Goal: Information Seeking & Learning: Learn about a topic

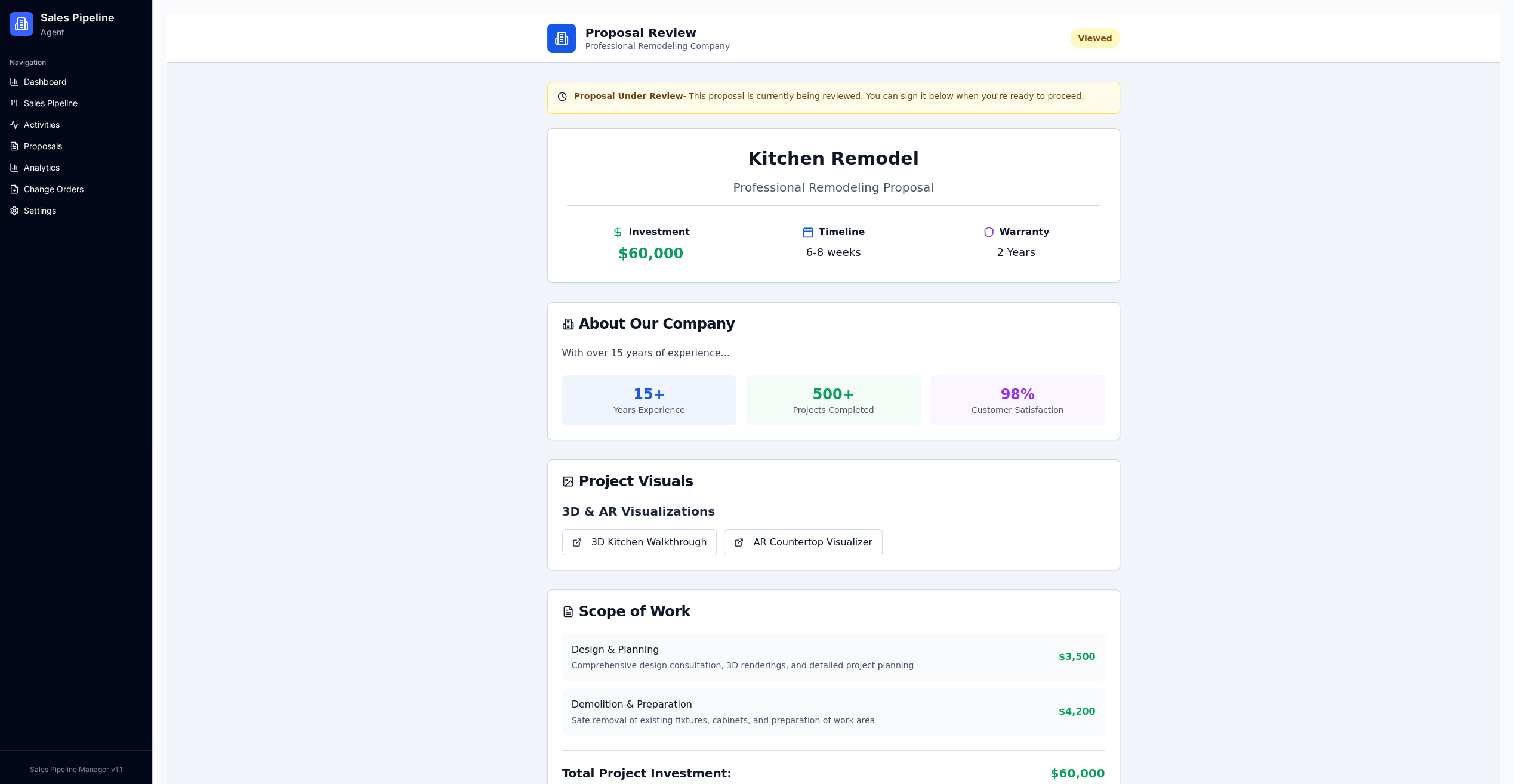
click at [61, 106] on span "Sales Pipeline" at bounding box center [51, 103] width 53 height 12
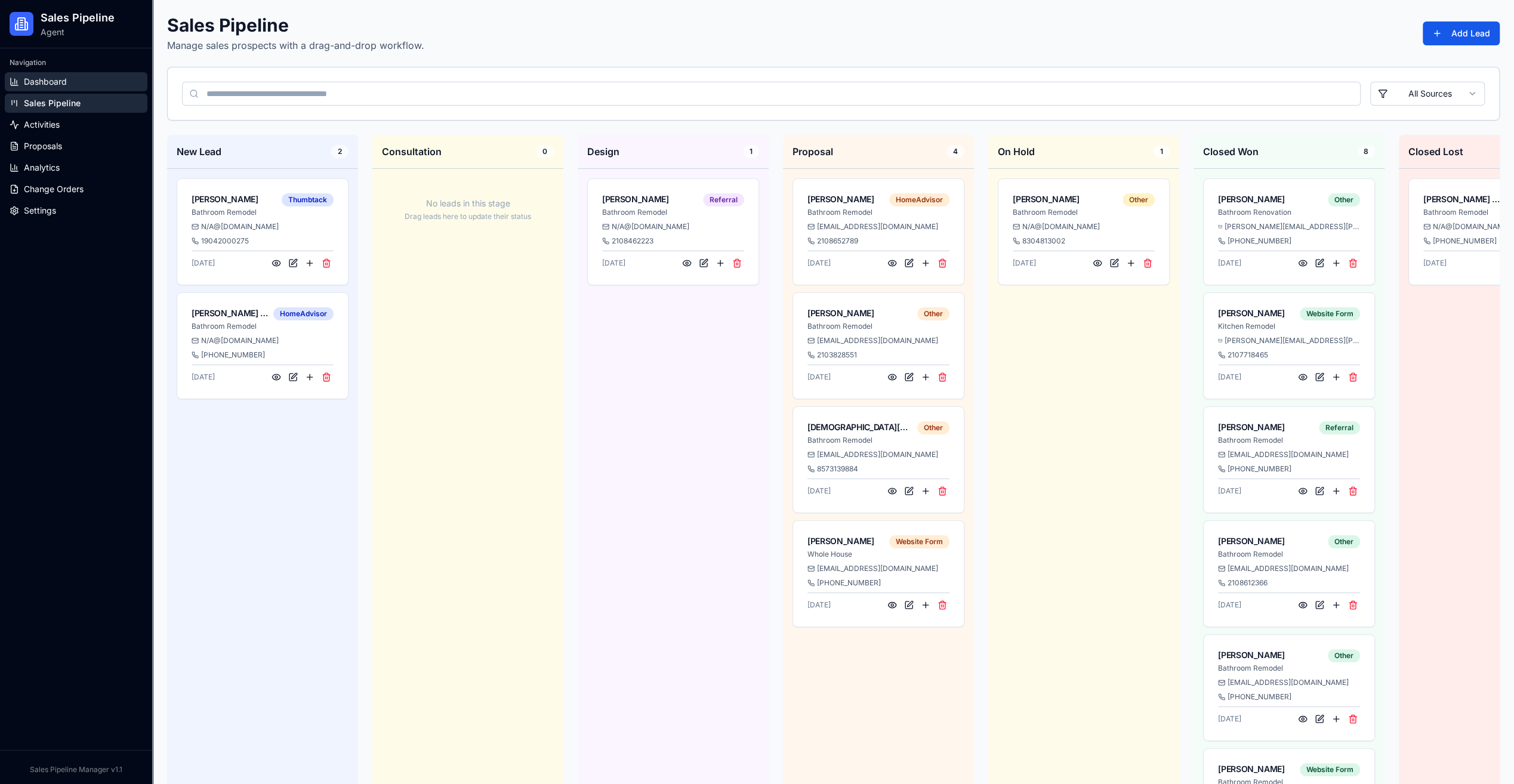
click at [81, 75] on link "Dashboard" at bounding box center [76, 82] width 143 height 19
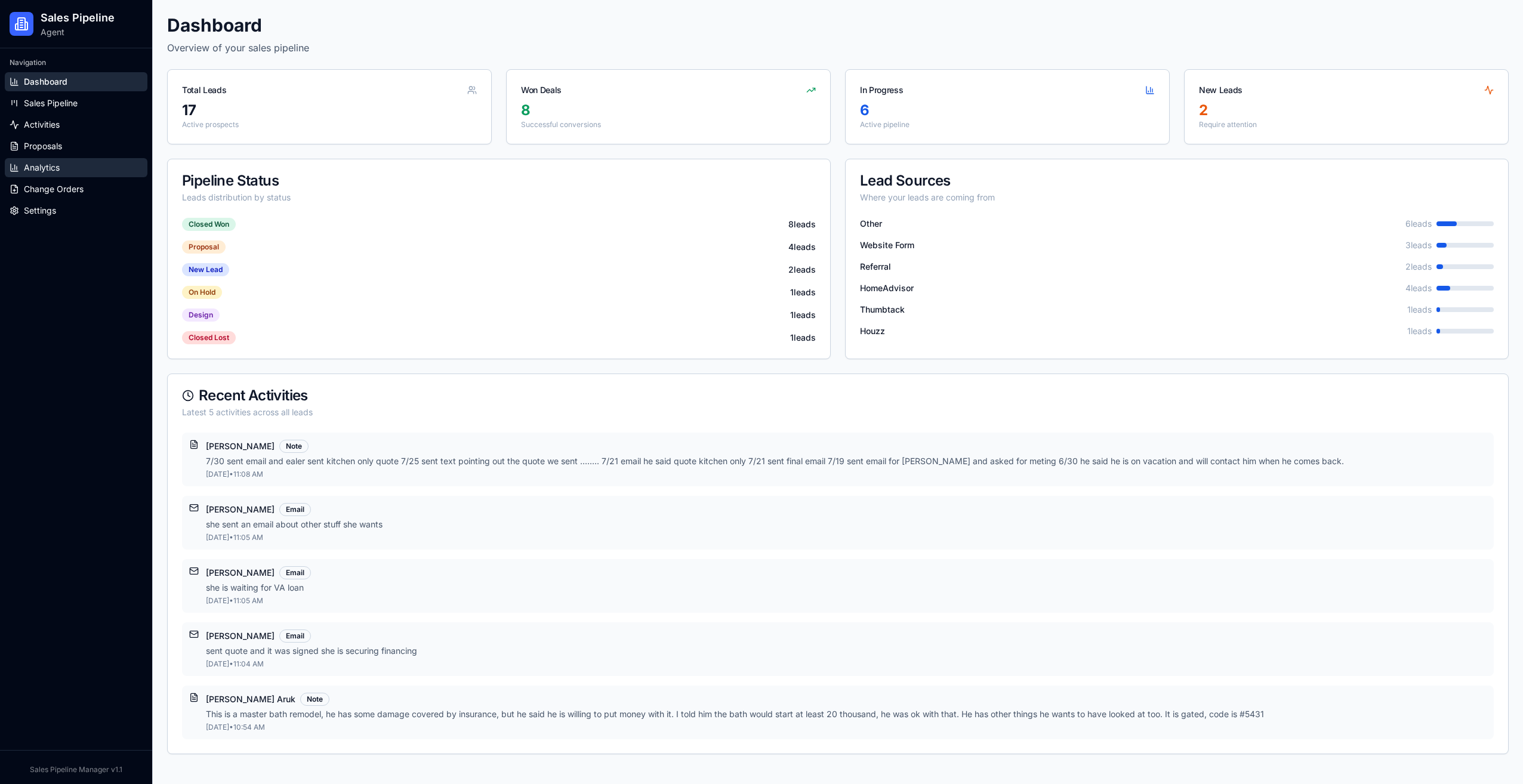
click at [84, 158] on link "Analytics" at bounding box center [76, 168] width 143 height 19
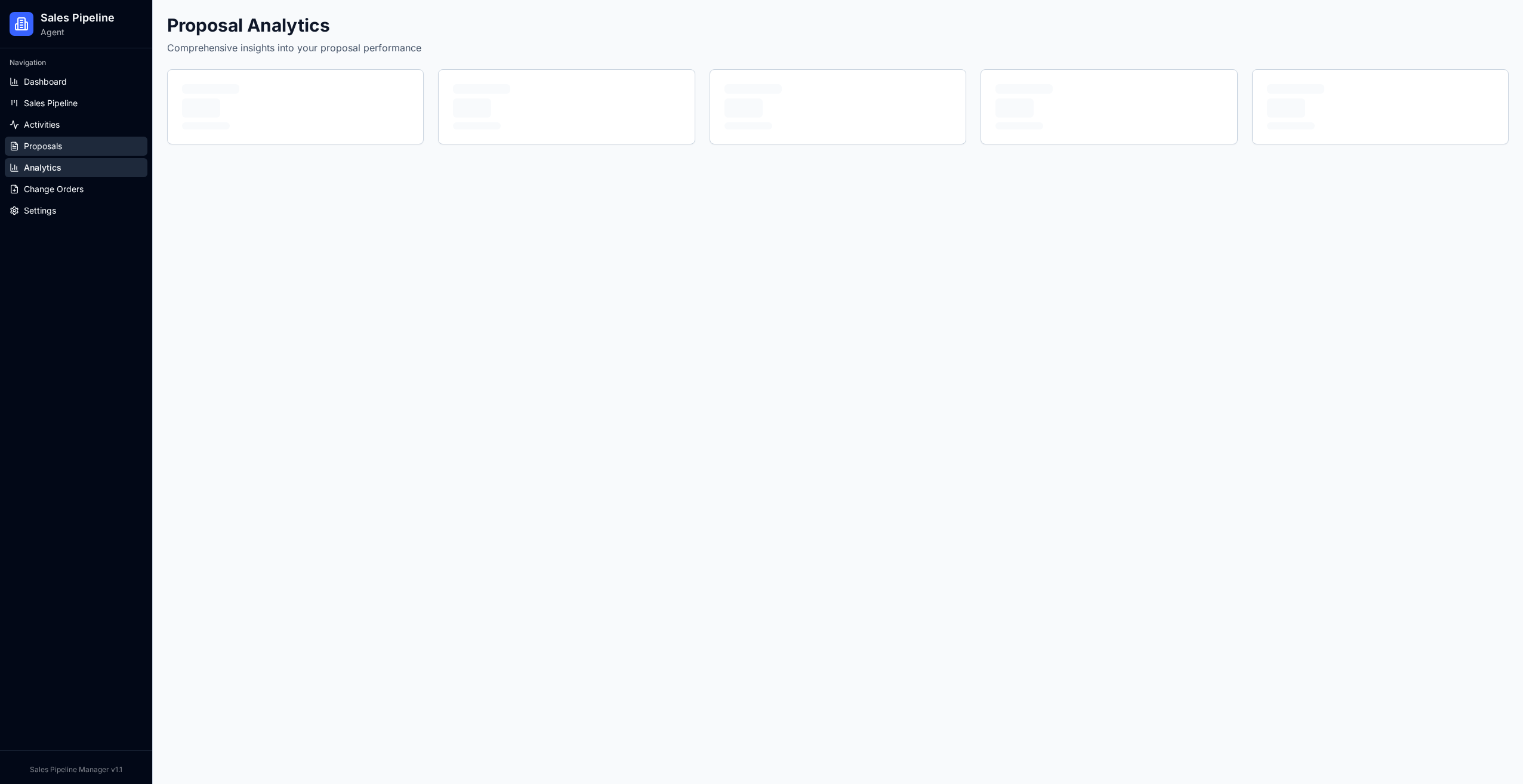
click at [80, 145] on link "Proposals" at bounding box center [76, 146] width 143 height 19
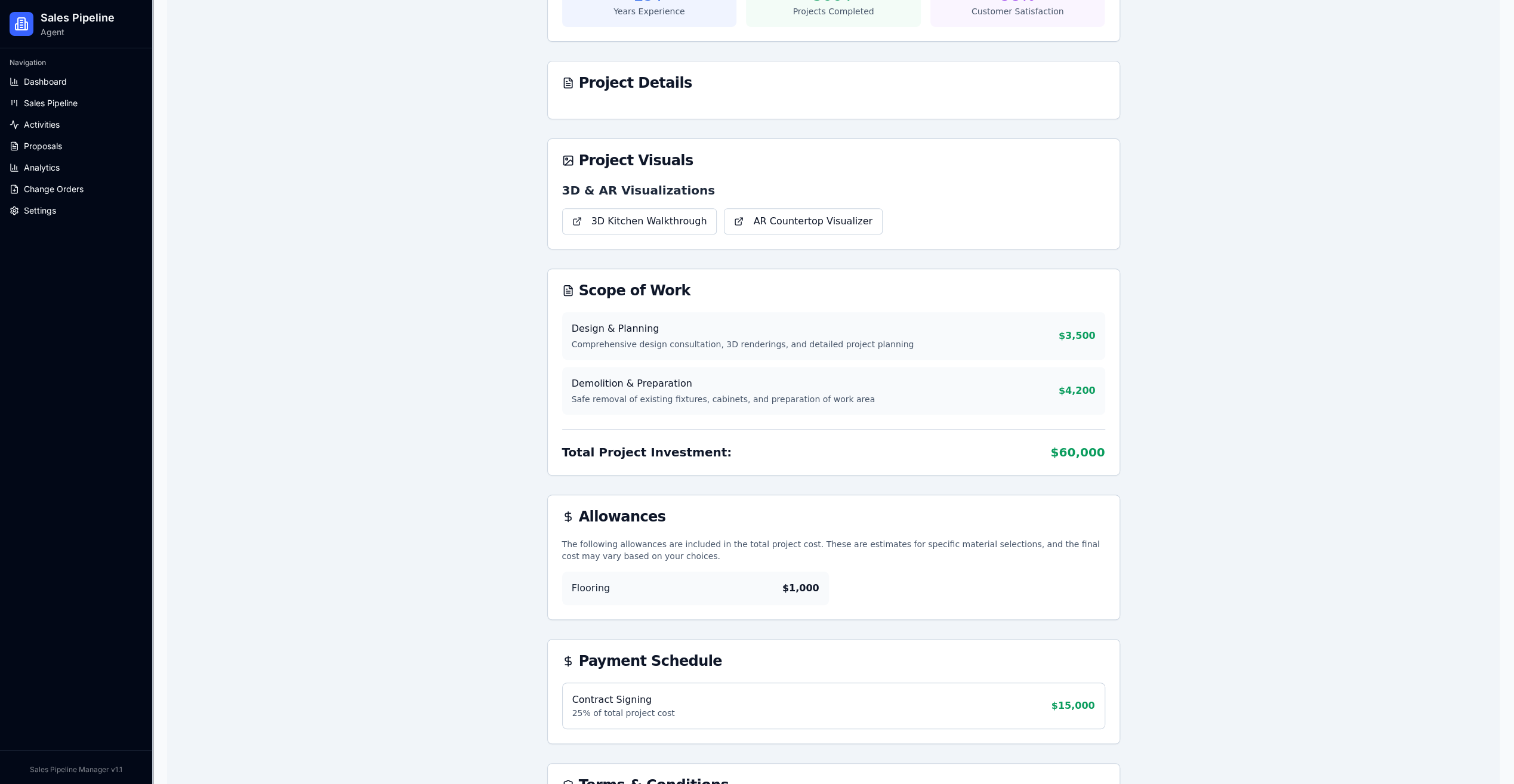
scroll to position [417, 0]
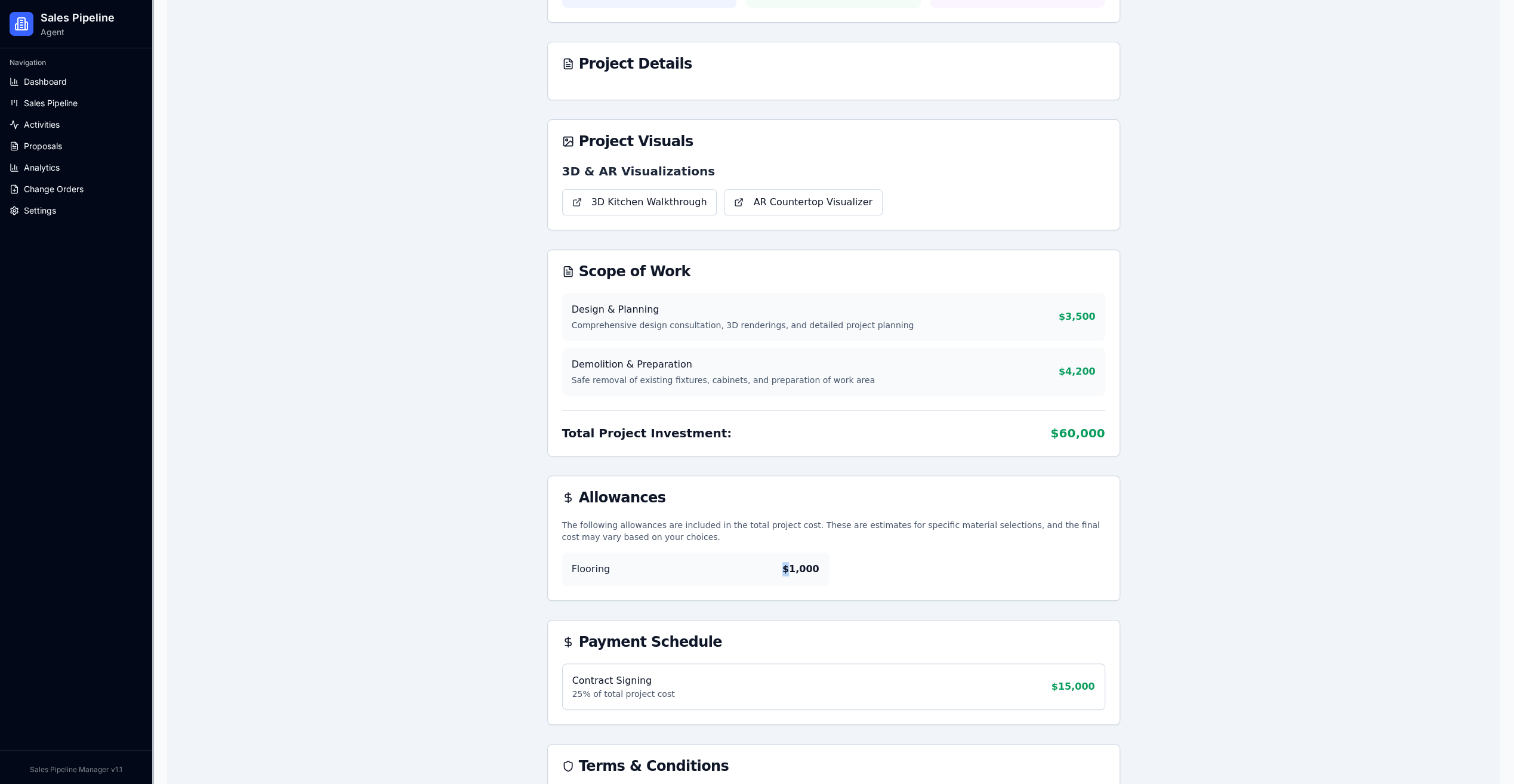
click at [794, 574] on div "Flooring $ 1,000" at bounding box center [695, 569] width 267 height 34
drag, startPoint x: 794, startPoint y: 574, endPoint x: 799, endPoint y: 569, distance: 7.1
click at [799, 569] on span "$ 1,000" at bounding box center [801, 569] width 37 height 14
drag, startPoint x: 799, startPoint y: 569, endPoint x: 757, endPoint y: 564, distance: 42.3
click at [757, 564] on div "Flooring $ 1,000" at bounding box center [695, 569] width 267 height 34
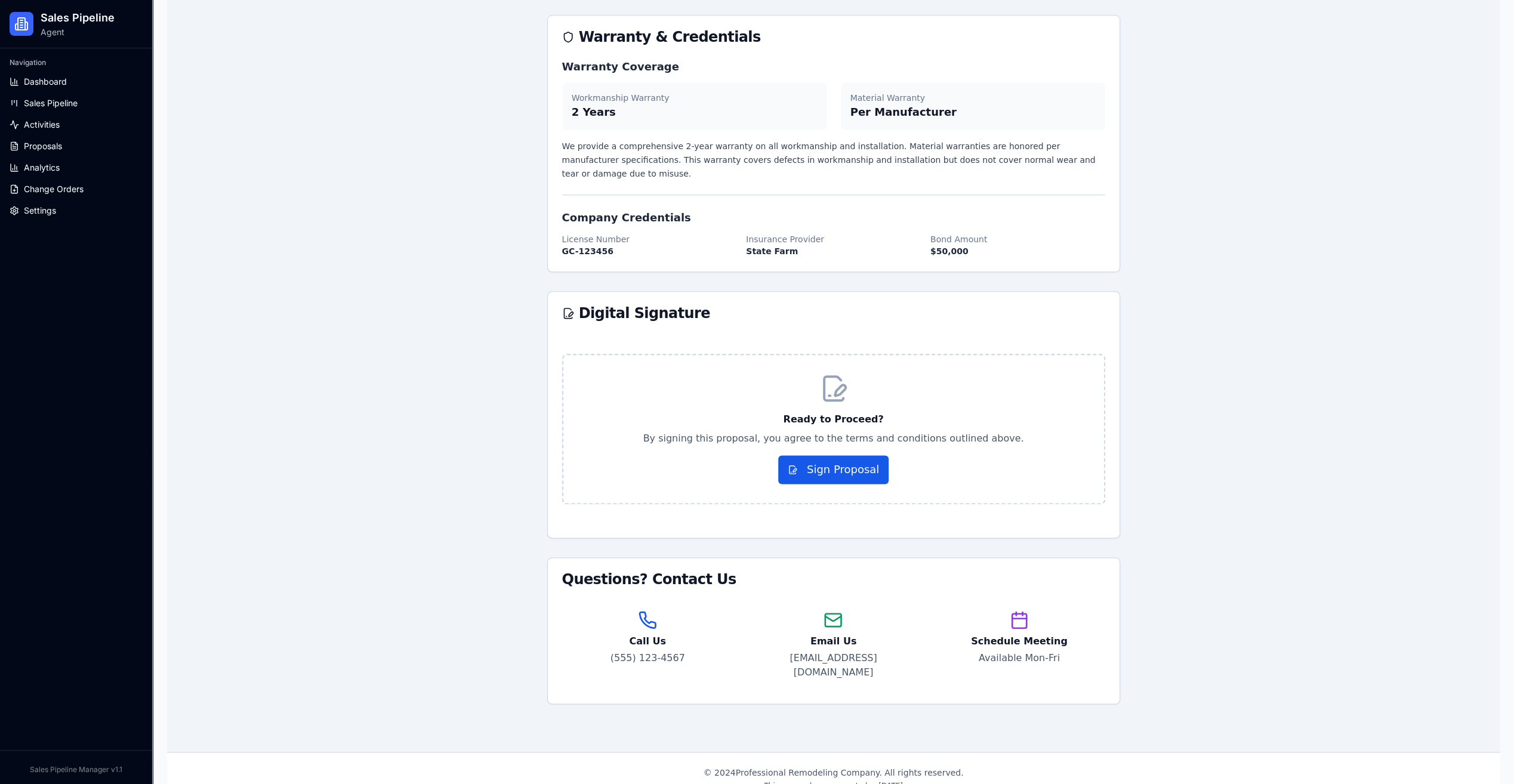
scroll to position [1282, 0]
click at [802, 571] on div "Questions? Contact Us" at bounding box center [834, 578] width 543 height 14
drag, startPoint x: 821, startPoint y: 743, endPoint x: 749, endPoint y: 735, distance: 72.4
click at [749, 765] on p "© 2024 Professional Remodeling Company . All rights reserved." at bounding box center [834, 771] width 573 height 12
copy p "Professional Remodeling Company"
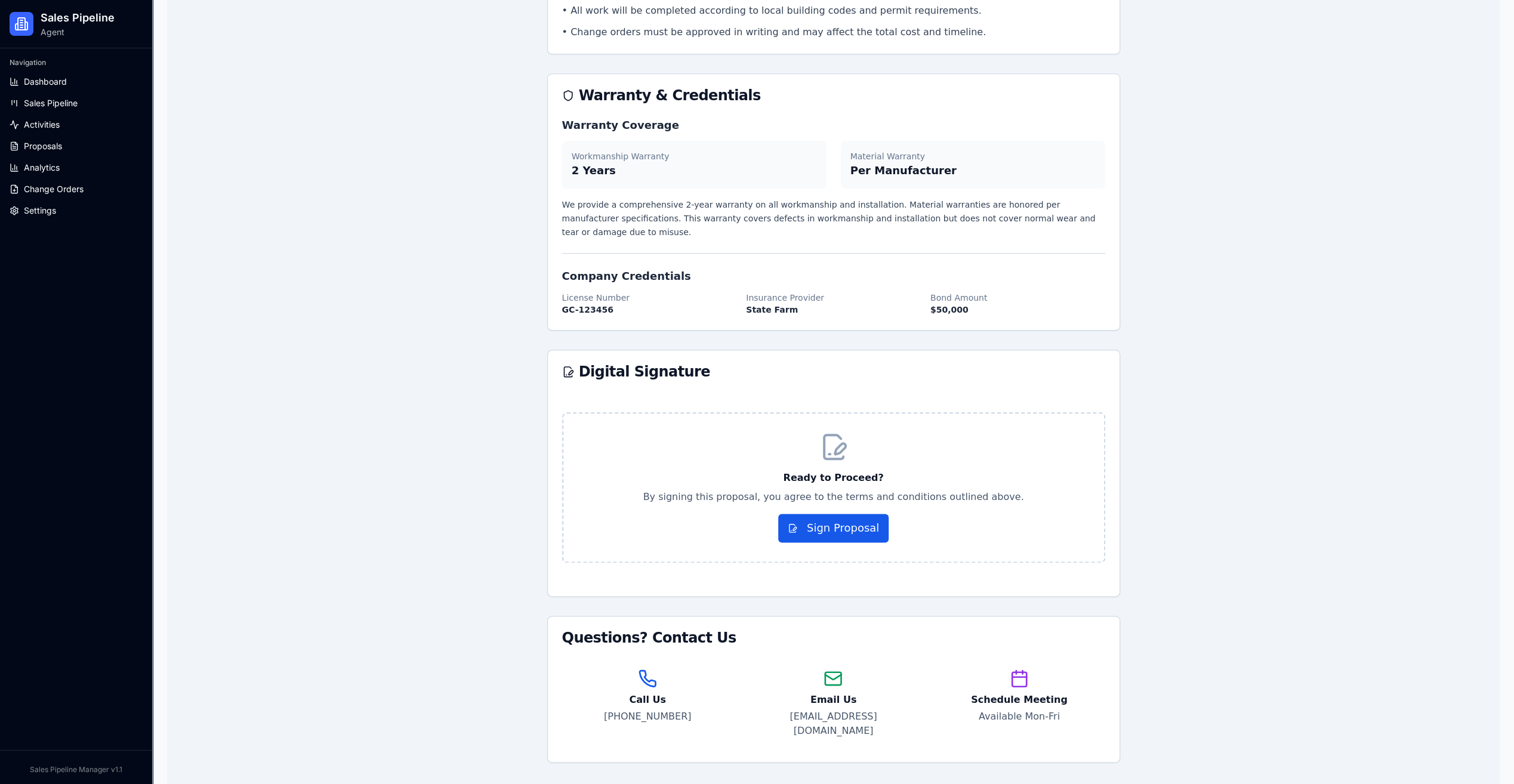
scroll to position [1282, 0]
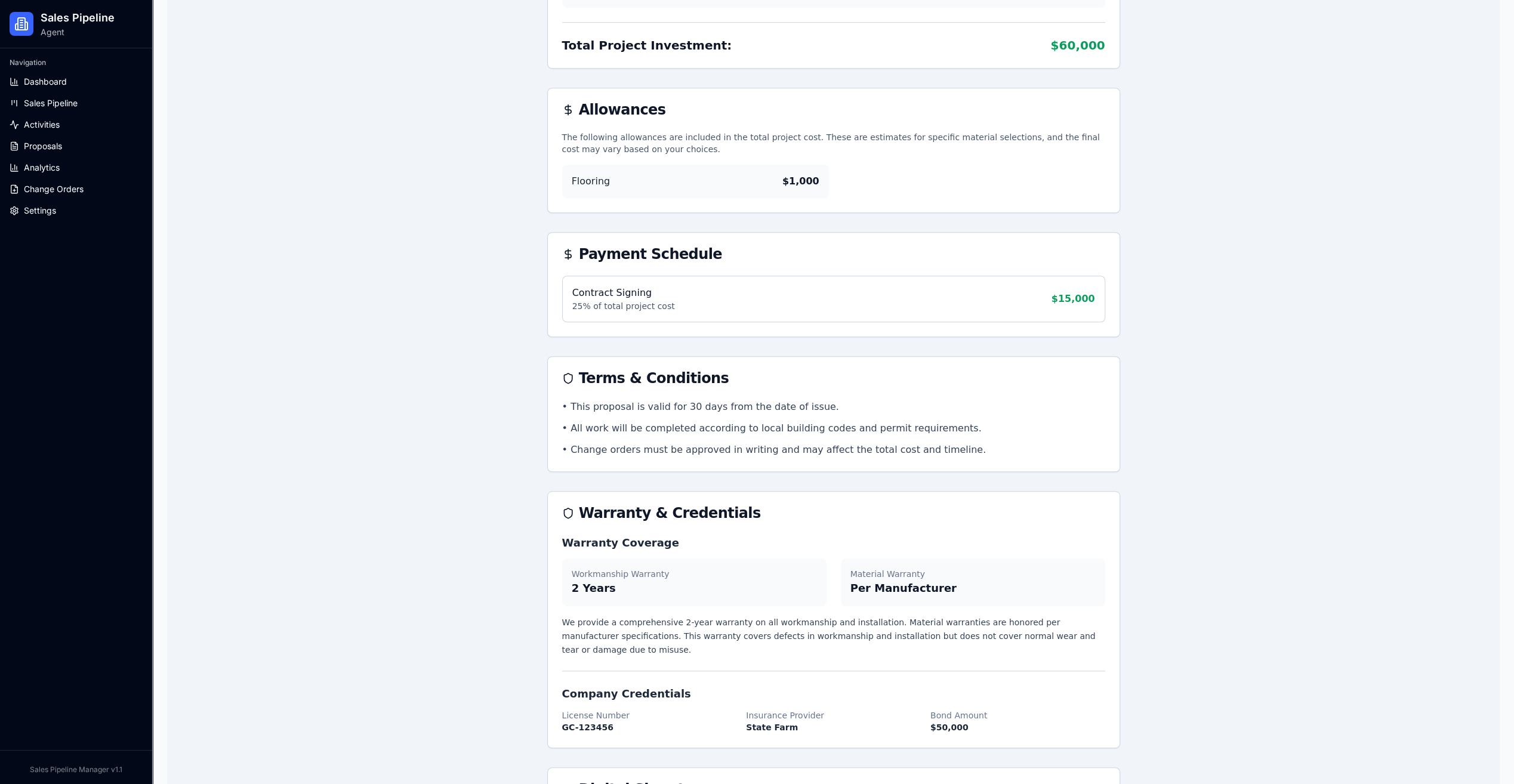
drag, startPoint x: 786, startPoint y: 517, endPoint x: 793, endPoint y: 517, distance: 7.0
click at [787, 517] on div "Warranty & Credentials" at bounding box center [834, 513] width 572 height 43
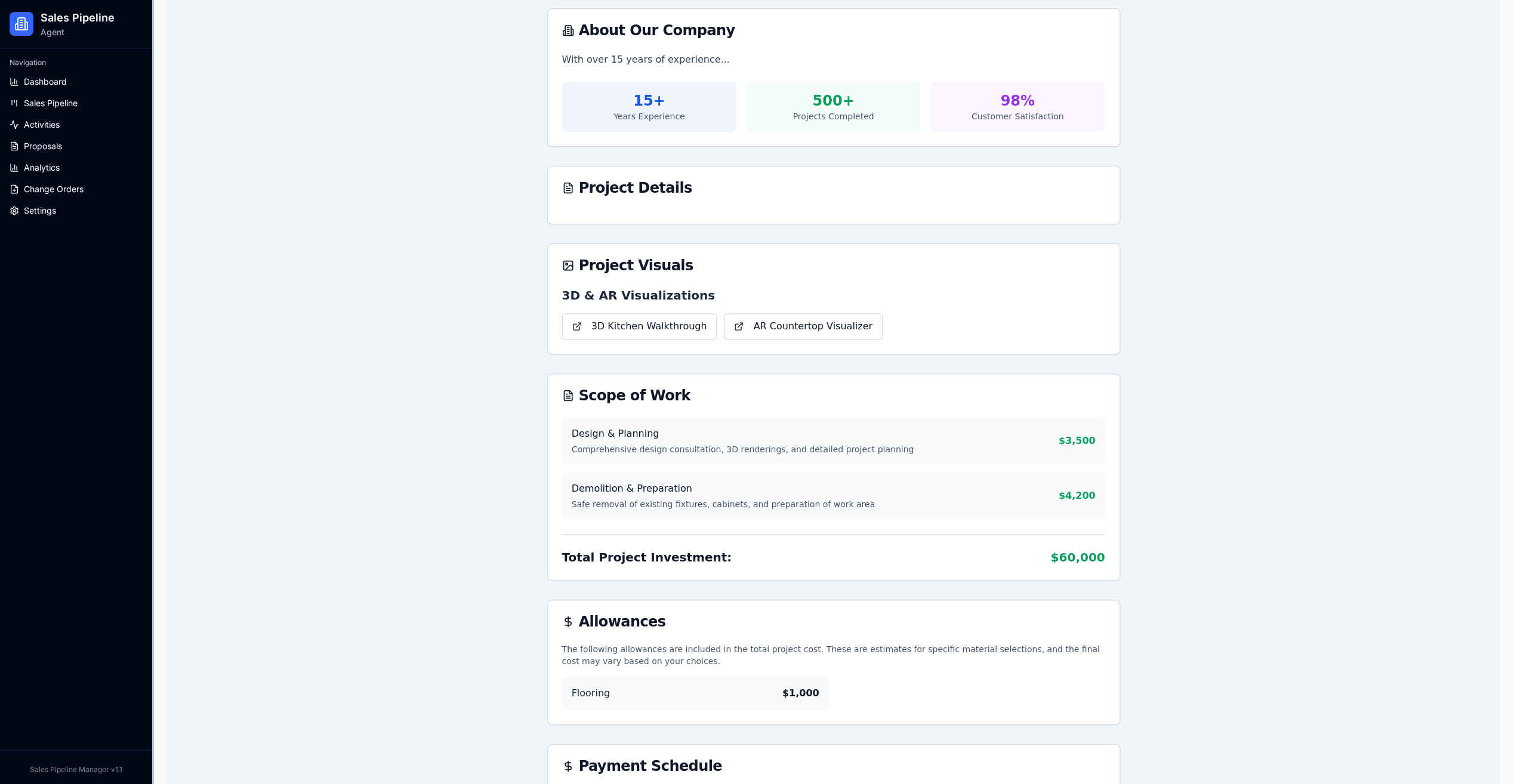
scroll to position [358, 0]
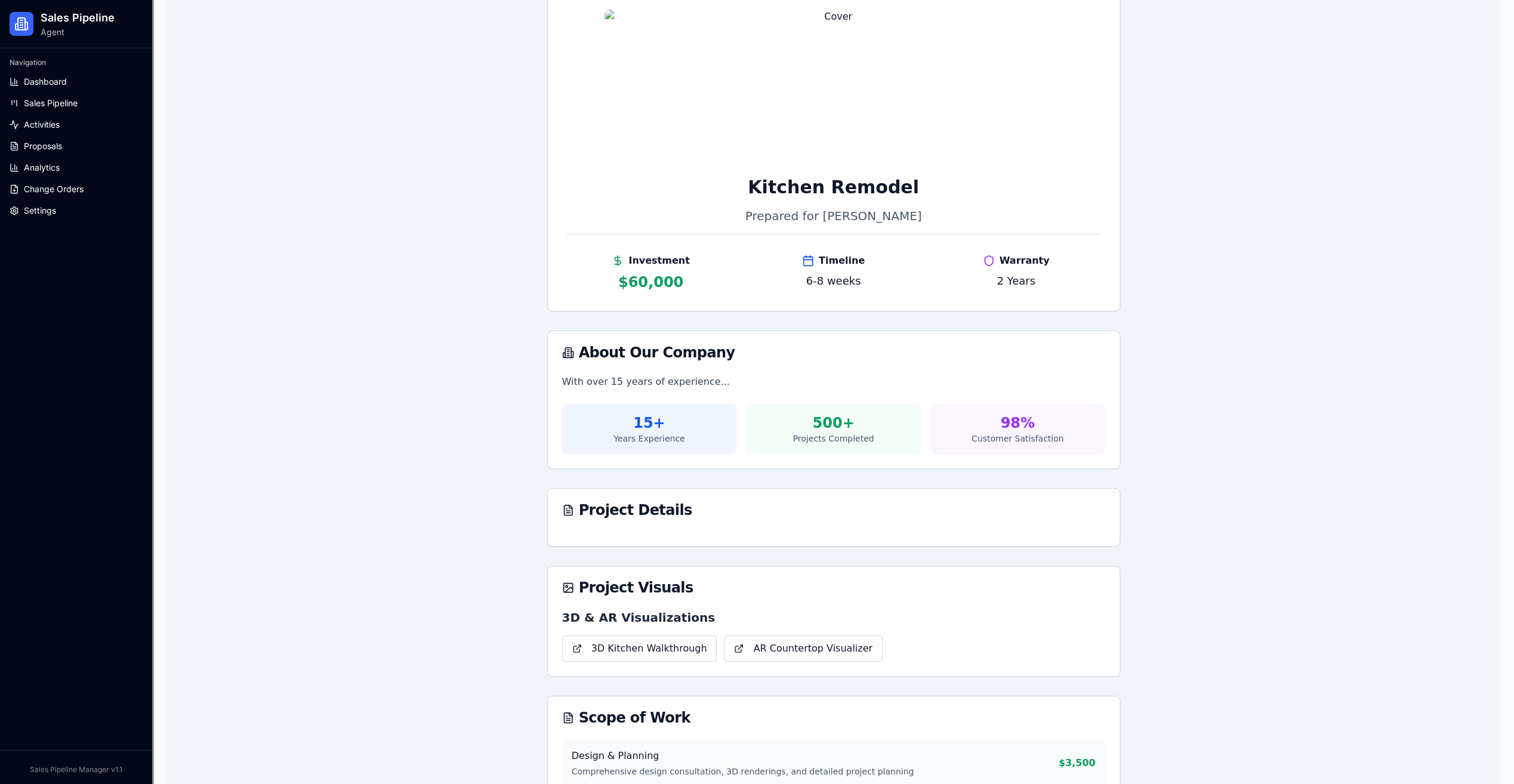
scroll to position [137, 0]
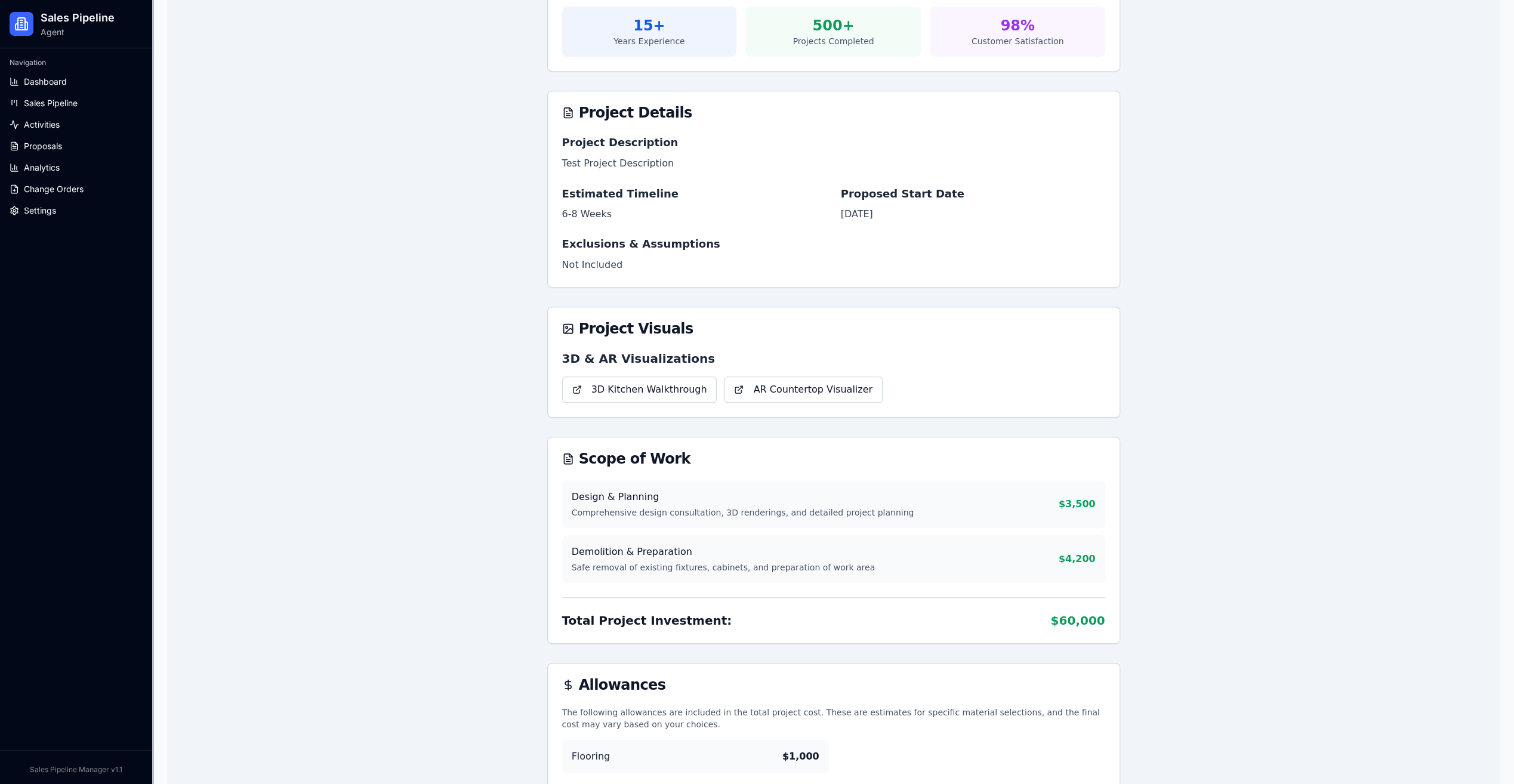
scroll to position [656, 0]
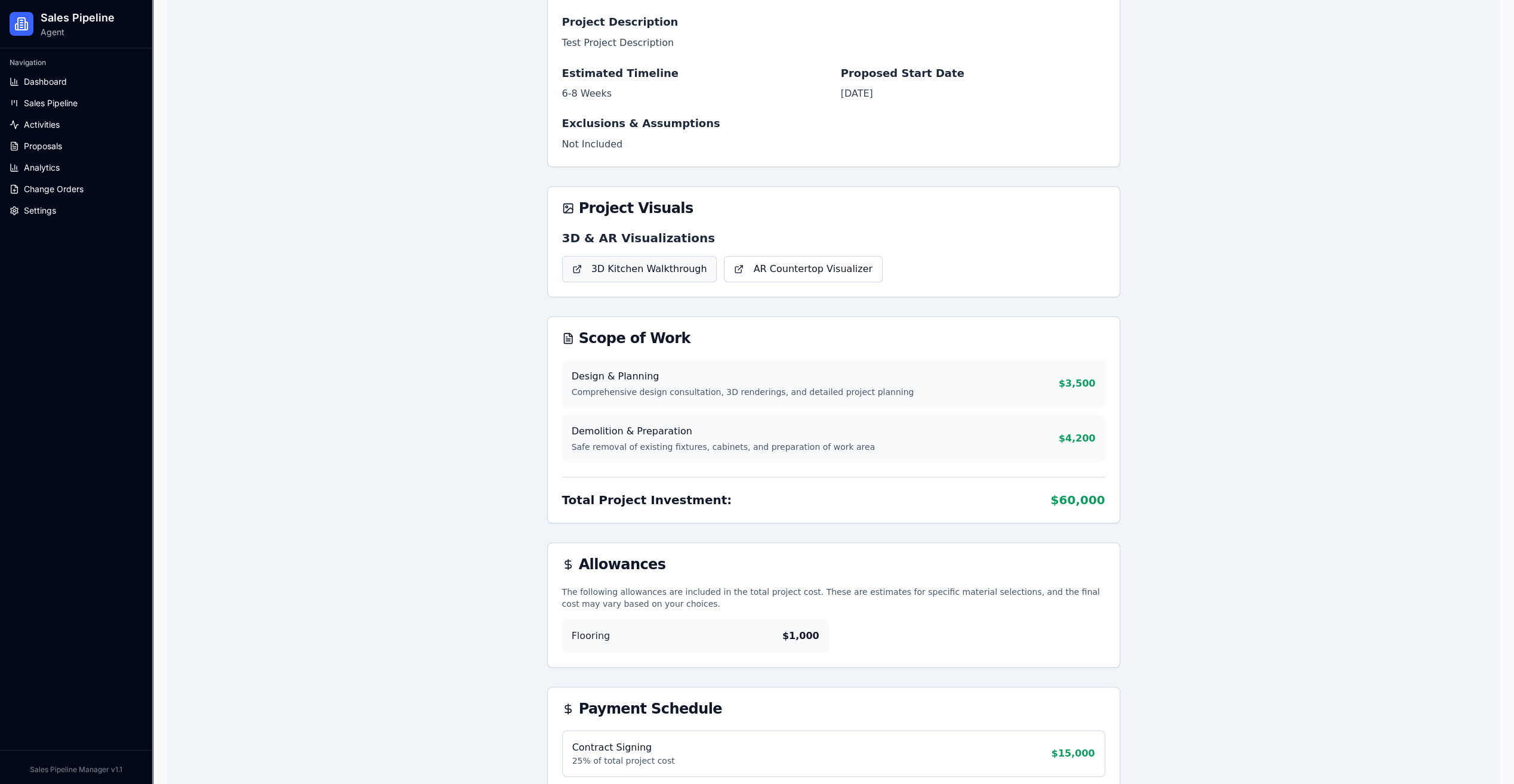
click at [688, 269] on link "3D Kitchen Walkthrough" at bounding box center [640, 269] width 155 height 26
click at [804, 273] on link "AR Countertop Visualizer" at bounding box center [803, 269] width 158 height 26
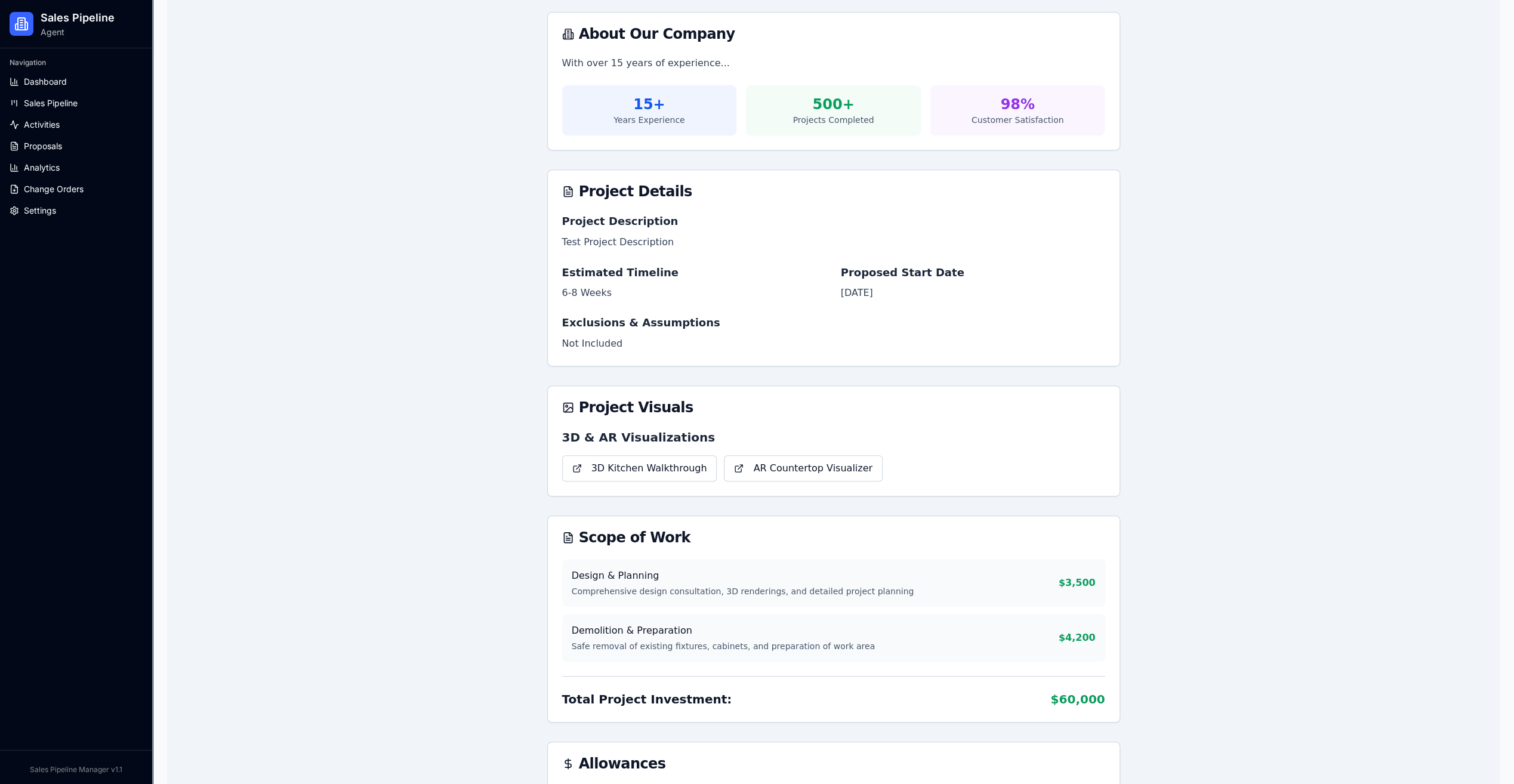
scroll to position [454, 0]
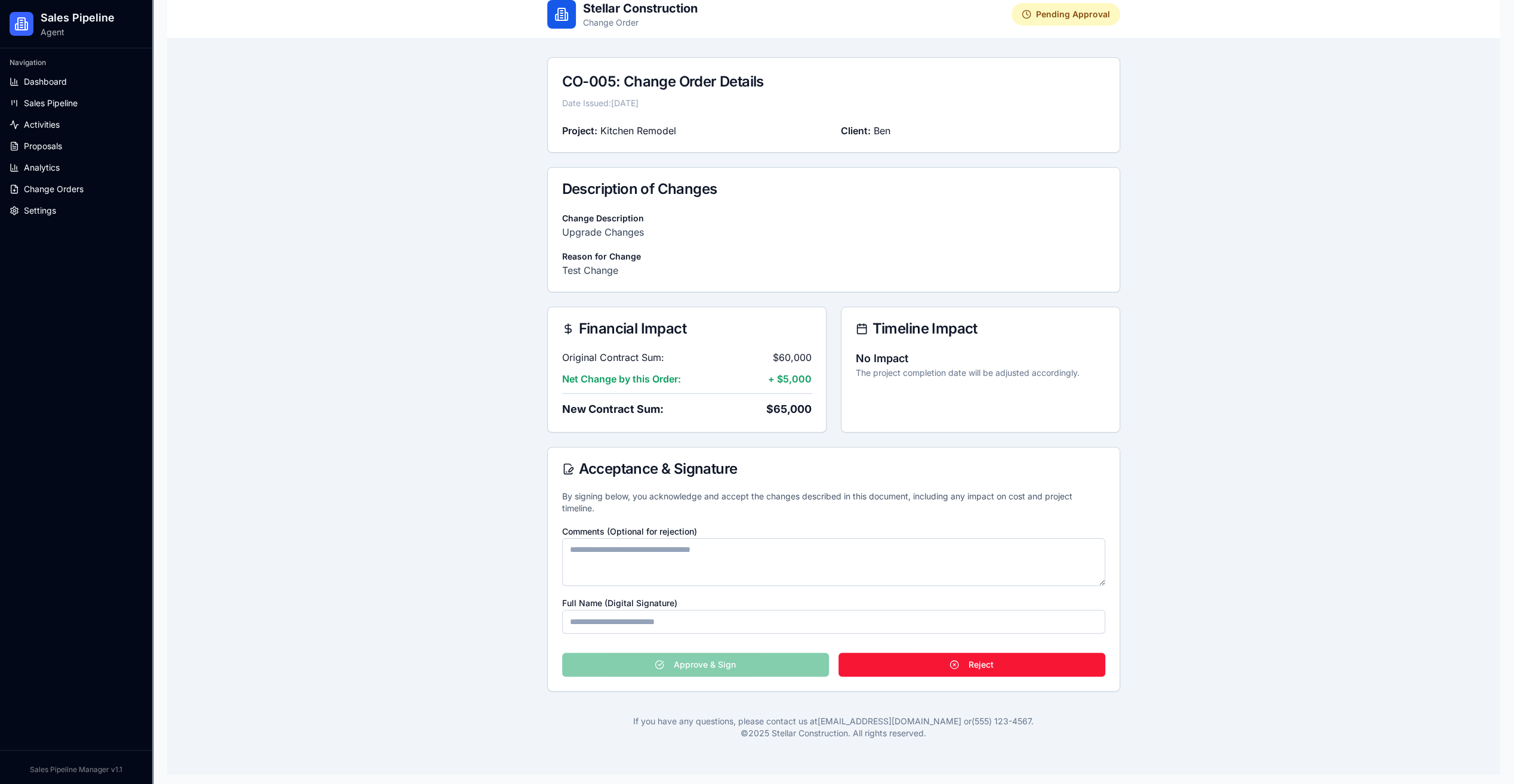
scroll to position [29, 0]
